Goal: Use online tool/utility: Utilize a website feature to perform a specific function

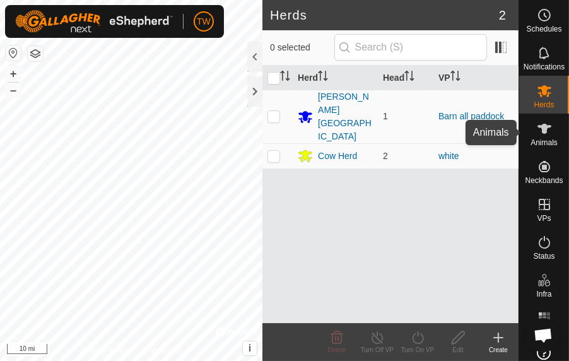
click at [545, 125] on icon at bounding box center [544, 128] width 15 height 15
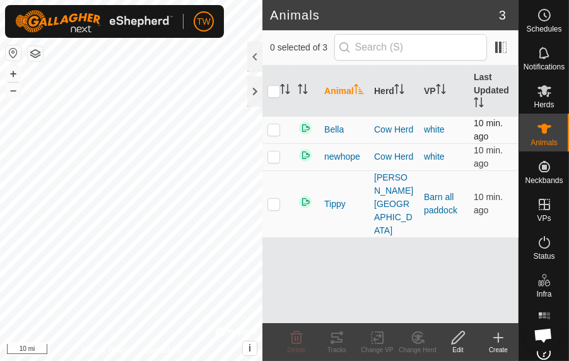
click at [274, 131] on p-checkbox at bounding box center [273, 129] width 13 height 10
checkbox input "true"
click at [337, 341] on icon at bounding box center [336, 337] width 15 height 15
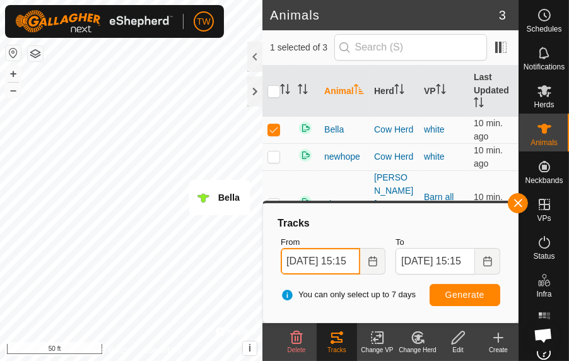
click at [317, 266] on input "[DATE] 15:15" at bounding box center [320, 261] width 79 height 26
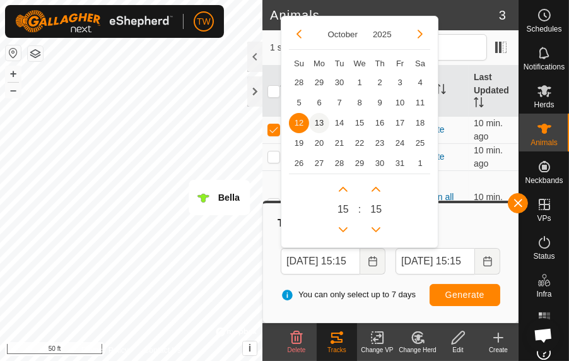
click at [323, 120] on span "13" at bounding box center [319, 123] width 20 height 20
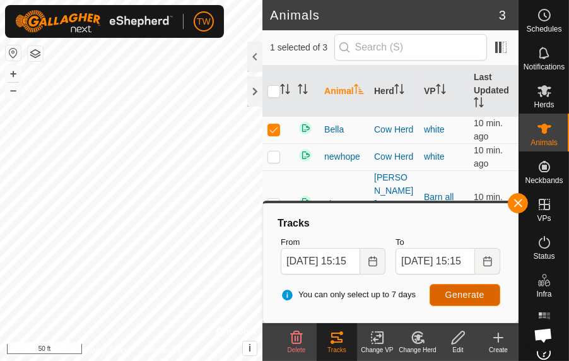
click at [464, 295] on span "Generate" at bounding box center [464, 295] width 39 height 10
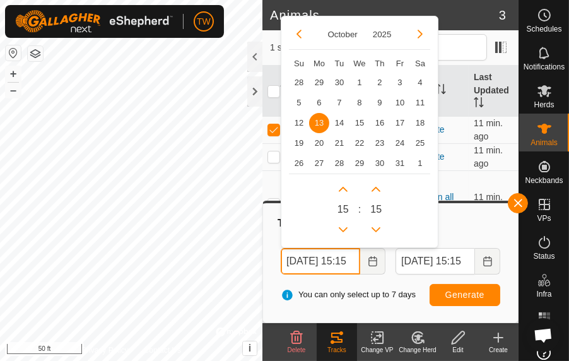
click at [330, 260] on input "[DATE] 15:15" at bounding box center [320, 261] width 79 height 26
click at [341, 226] on button "Previous Hour" at bounding box center [343, 230] width 20 height 20
click at [343, 228] on span "Previous Hour" at bounding box center [343, 228] width 0 height 0
click at [341, 226] on button "Previous Hour" at bounding box center [343, 230] width 20 height 20
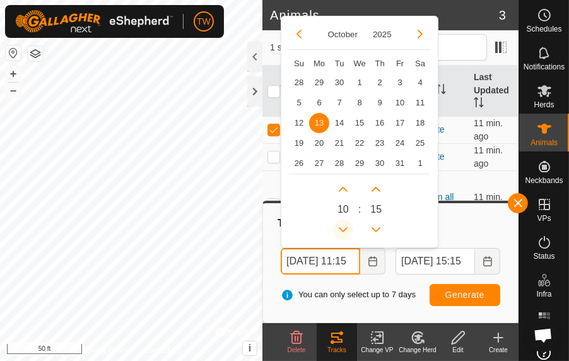
click at [341, 226] on icon "Previous Hour" at bounding box center [343, 230] width 10 height 10
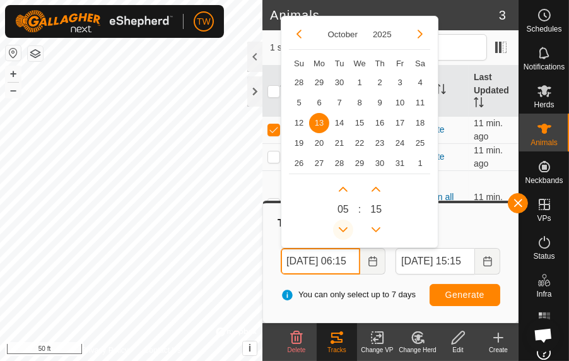
click at [341, 226] on button "Previous Hour" at bounding box center [343, 230] width 20 height 20
click at [343, 228] on span "Previous Hour" at bounding box center [343, 228] width 0 height 0
type input "[DATE] 03:15"
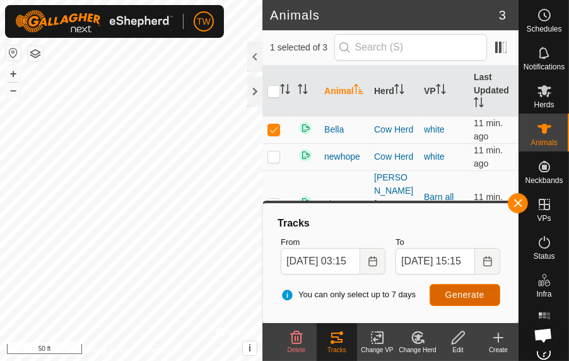
click at [463, 298] on span "Generate" at bounding box center [464, 295] width 39 height 10
click at [272, 130] on p-checkbox at bounding box center [273, 129] width 13 height 10
checkbox input "false"
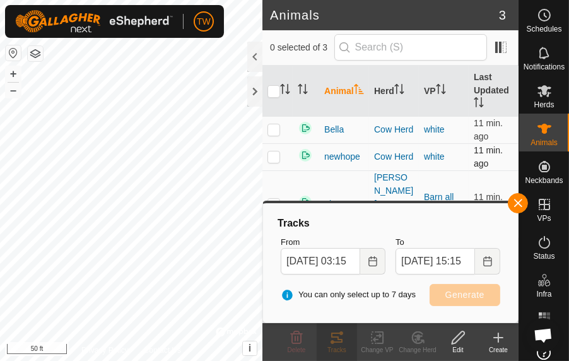
click at [272, 156] on p-checkbox at bounding box center [273, 156] width 13 height 10
checkbox input "true"
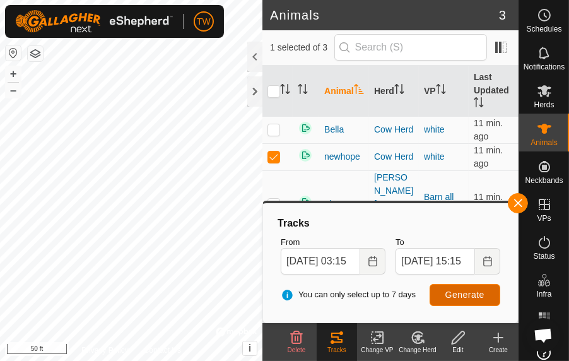
click at [458, 296] on span "Generate" at bounding box center [464, 295] width 39 height 10
